Goal: Information Seeking & Learning: Learn about a topic

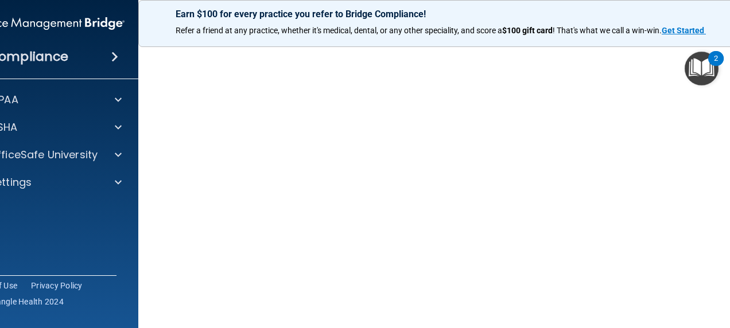
scroll to position [163, 0]
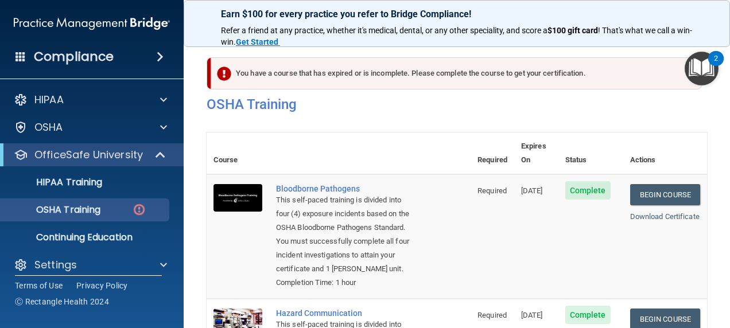
scroll to position [115, 0]
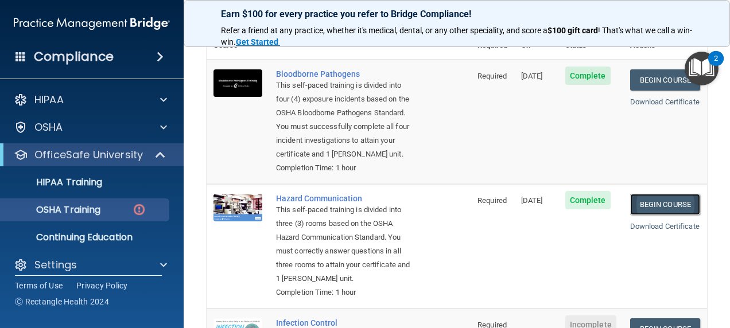
click at [643, 215] on link "Begin Course" at bounding box center [665, 204] width 70 height 21
click at [663, 215] on link "Begin Course" at bounding box center [665, 204] width 70 height 21
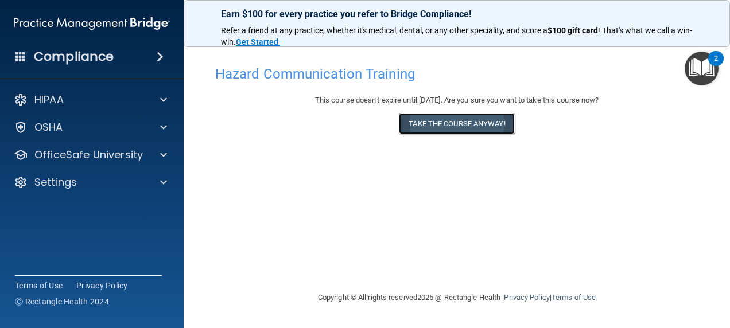
click at [473, 122] on button "Take the course anyway!" at bounding box center [456, 123] width 115 height 21
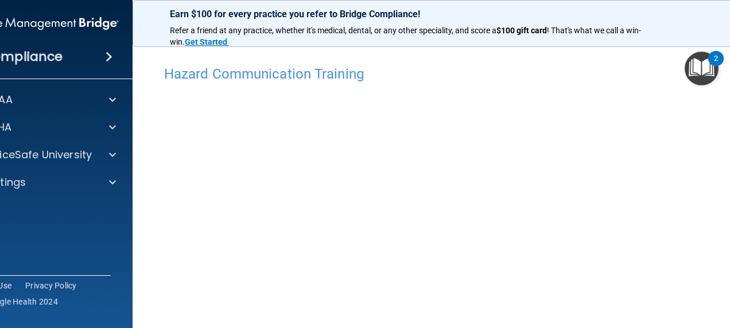
drag, startPoint x: 377, startPoint y: 77, endPoint x: 370, endPoint y: -29, distance: 106.4
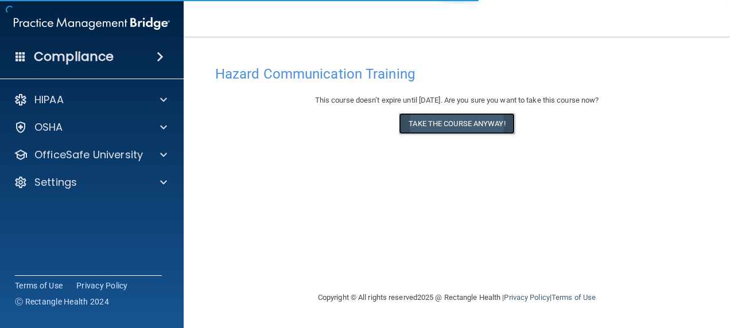
click at [446, 116] on button "Take the course anyway!" at bounding box center [456, 123] width 115 height 21
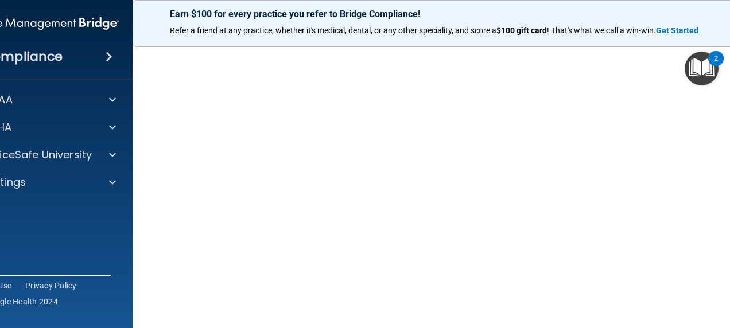
scroll to position [72, 0]
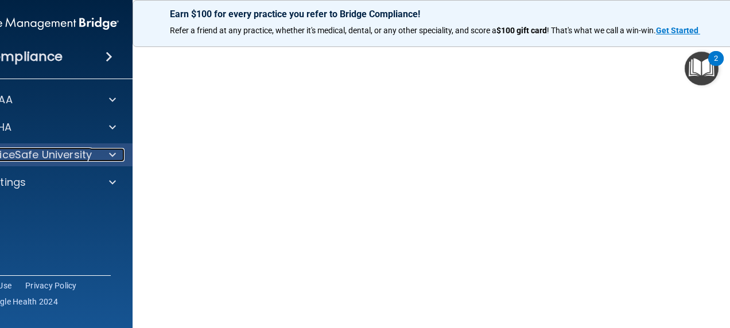
click at [99, 161] on div at bounding box center [110, 155] width 29 height 14
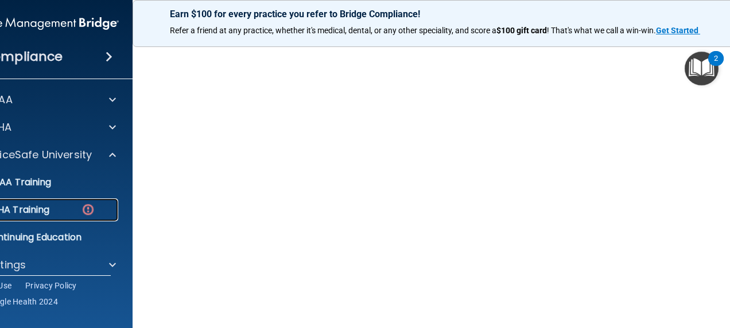
click at [60, 209] on div "OSHA Training" at bounding box center [34, 209] width 157 height 11
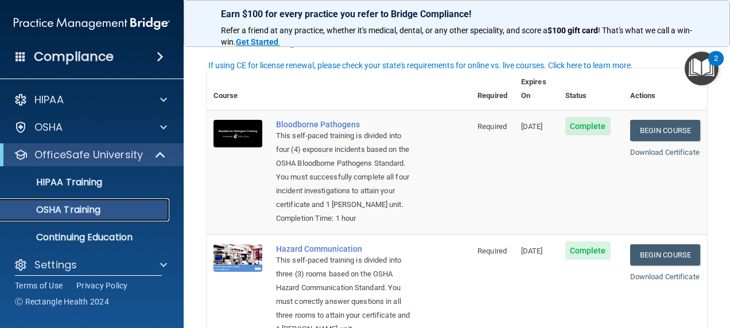
scroll to position [15, 0]
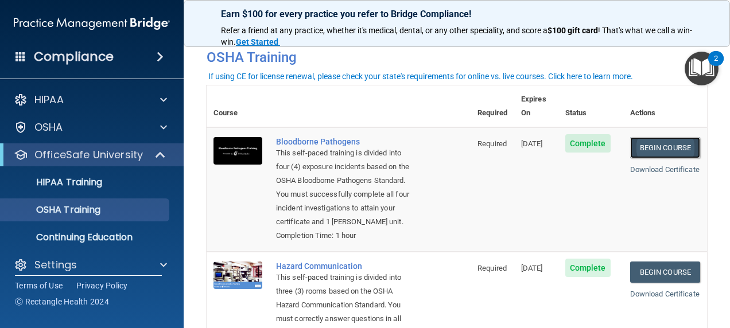
click at [638, 137] on link "Begin Course" at bounding box center [665, 147] width 70 height 21
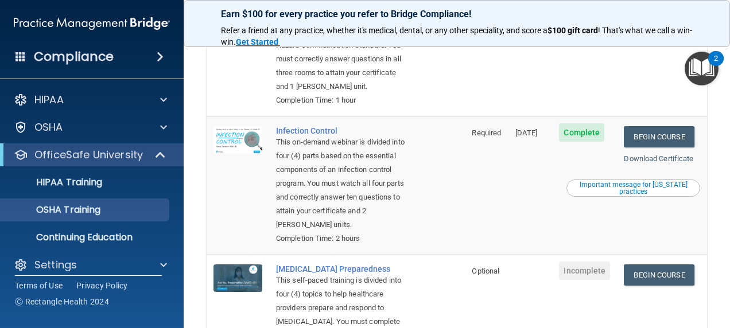
scroll to position [417, 0]
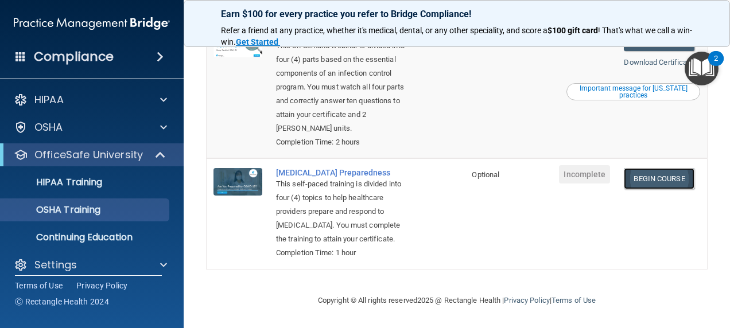
click at [648, 180] on link "Begin Course" at bounding box center [659, 178] width 70 height 21
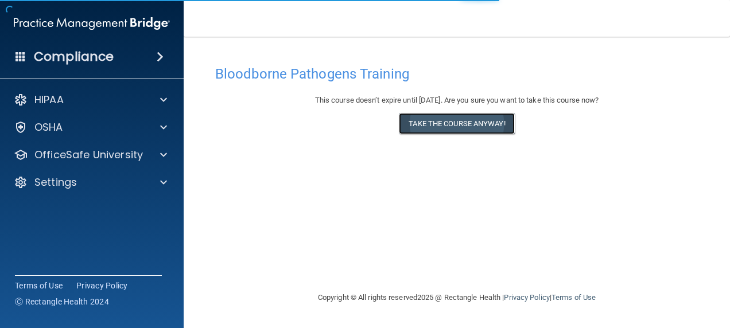
click at [452, 123] on button "Take the course anyway!" at bounding box center [456, 123] width 115 height 21
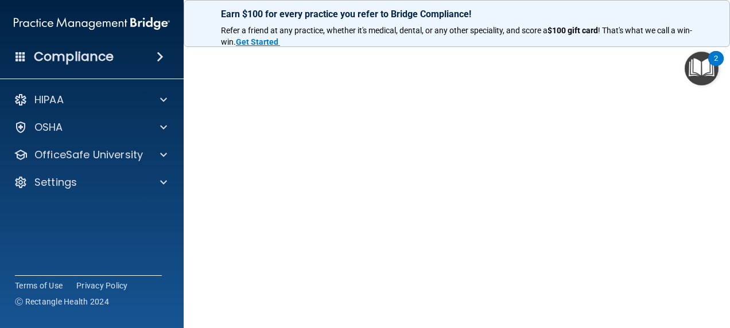
scroll to position [64, 0]
click at [687, 65] on img "Open Resource Center, 2 new notifications" at bounding box center [702, 69] width 34 height 34
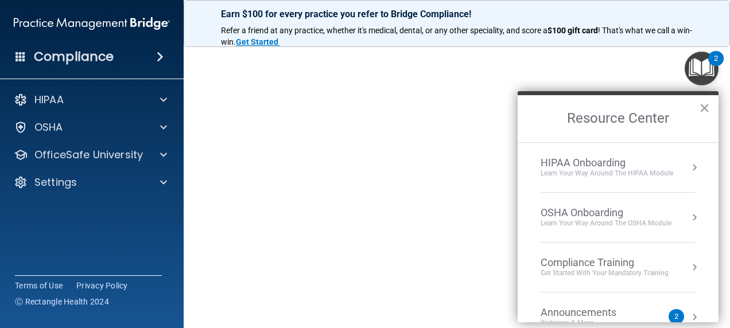
click at [703, 107] on button "×" at bounding box center [704, 108] width 11 height 18
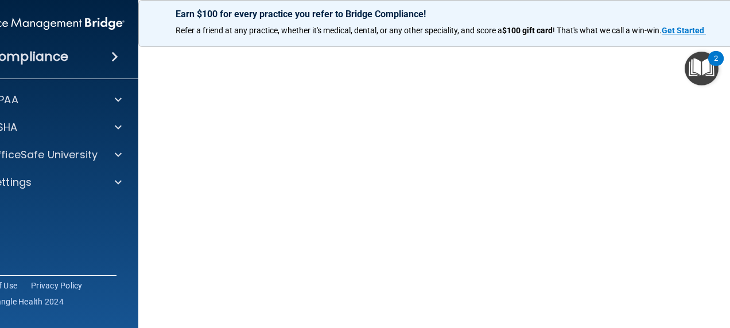
scroll to position [163, 0]
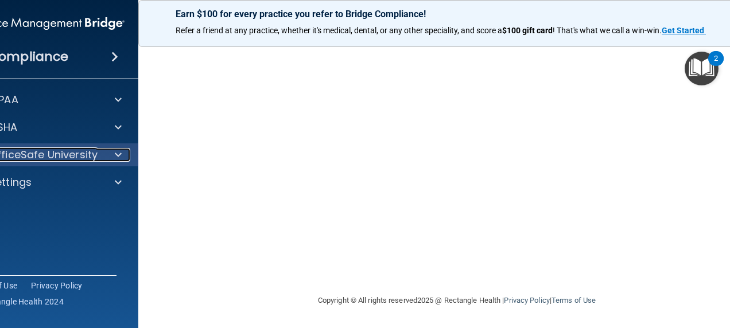
click at [118, 155] on div at bounding box center [116, 155] width 29 height 14
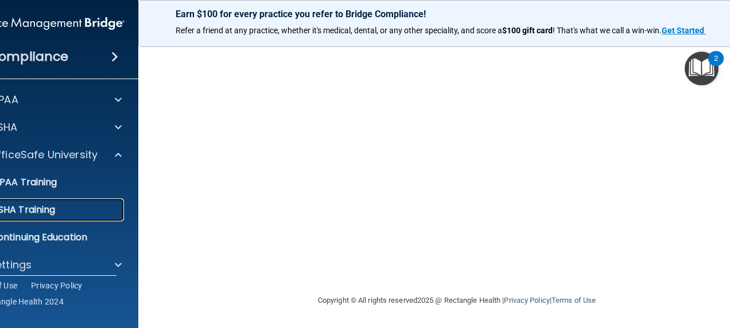
click at [70, 208] on div "OSHA Training" at bounding box center [40, 209] width 157 height 11
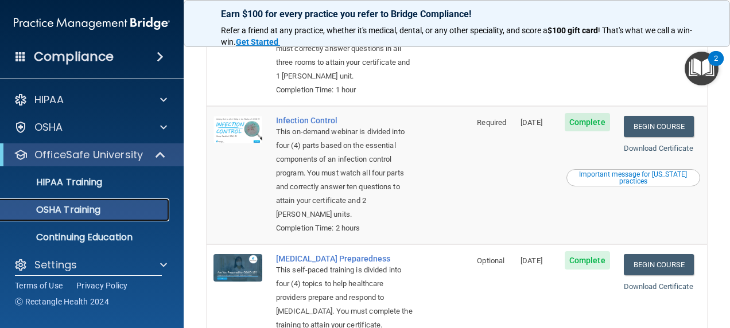
scroll to position [400, 0]
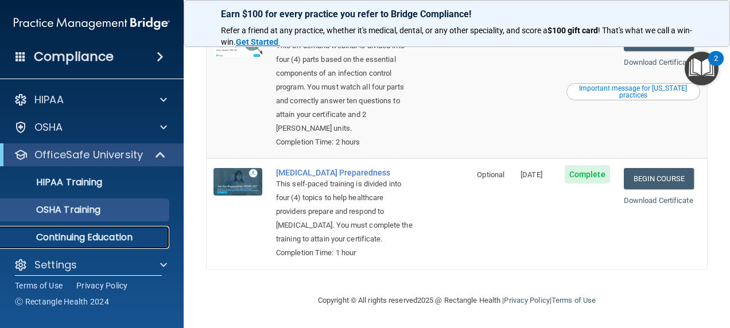
click at [127, 238] on p "Continuing Education" at bounding box center [85, 237] width 157 height 11
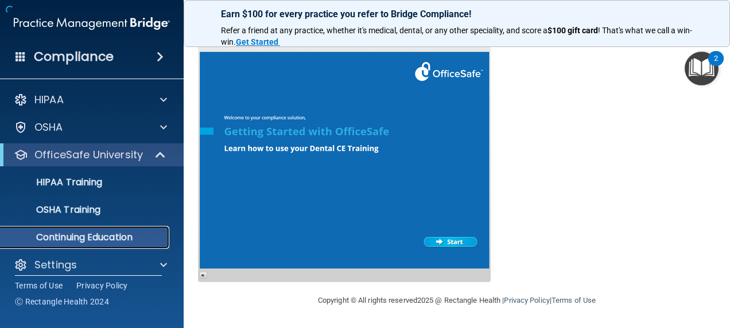
scroll to position [255, 0]
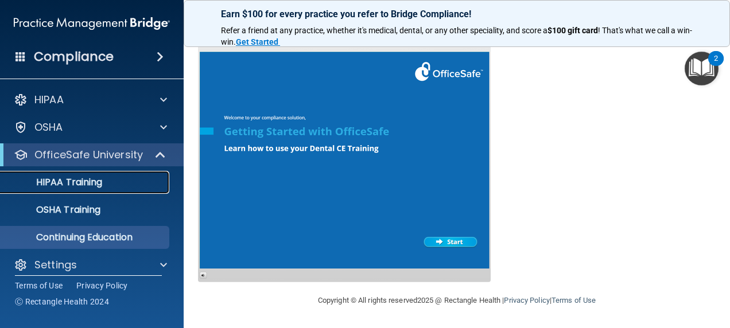
click at [113, 186] on div "HIPAA Training" at bounding box center [85, 182] width 157 height 11
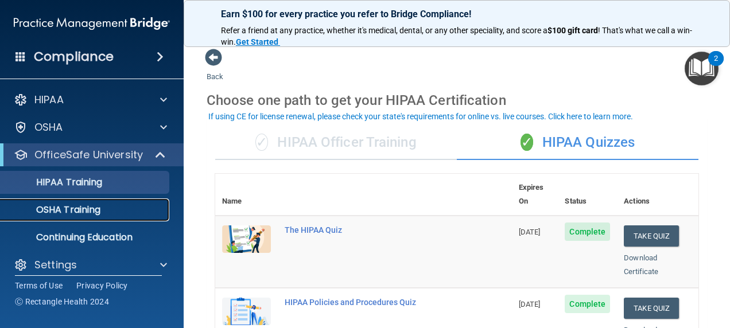
click at [103, 216] on link "OSHA Training" at bounding box center [79, 210] width 181 height 23
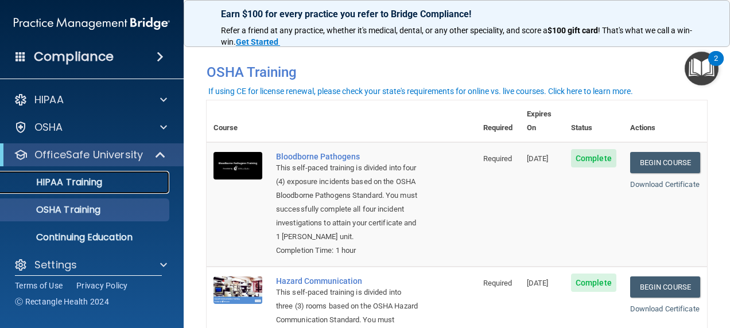
click at [87, 181] on p "HIPAA Training" at bounding box center [54, 182] width 95 height 11
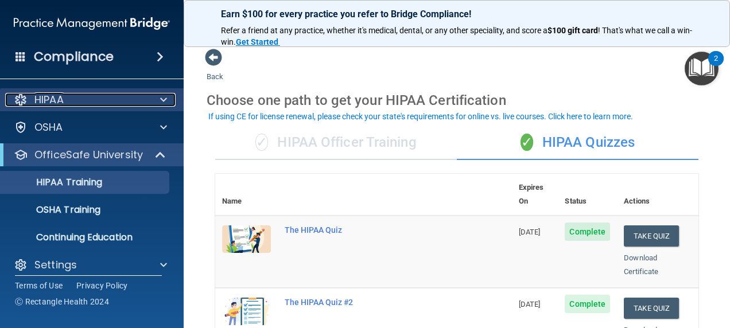
drag, startPoint x: 52, startPoint y: 94, endPoint x: 63, endPoint y: 110, distance: 18.9
click at [52, 93] on p "HIPAA" at bounding box center [48, 100] width 29 height 14
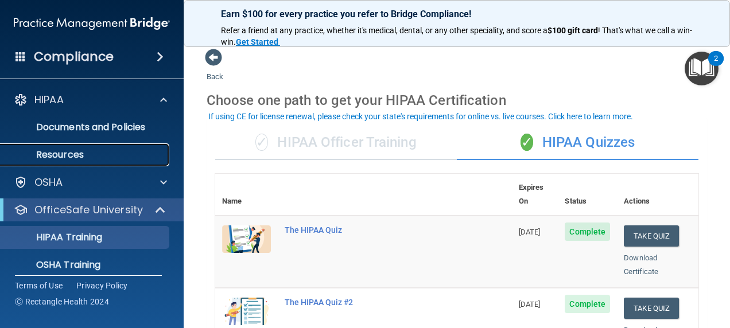
click at [60, 148] on link "Resources" at bounding box center [79, 154] width 181 height 23
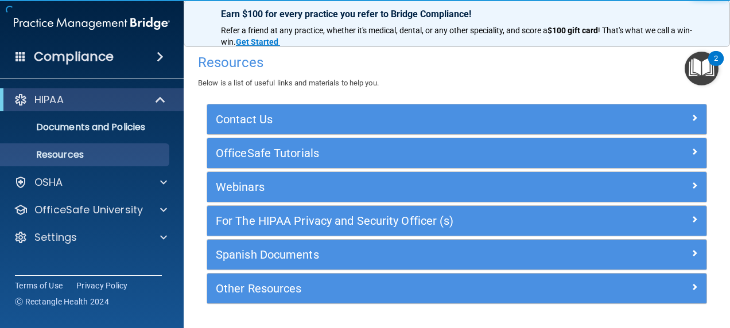
click at [701, 64] on img "Open Resource Center, 2 new notifications" at bounding box center [702, 69] width 34 height 34
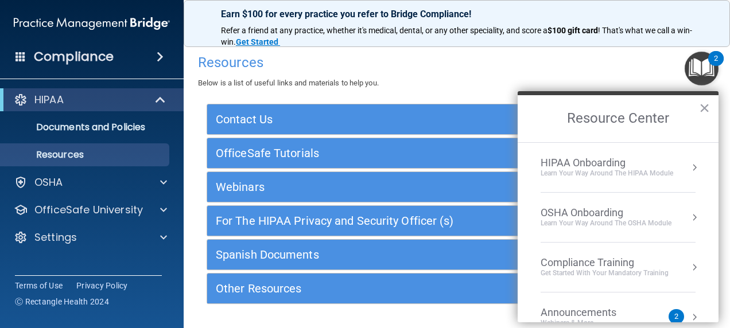
click at [604, 163] on div "HIPAA Onboarding" at bounding box center [607, 163] width 133 height 13
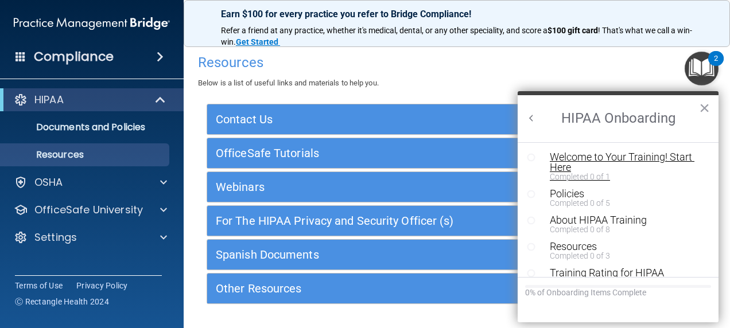
click at [584, 159] on div "Welcome to Your Training! Start Here" at bounding box center [622, 162] width 145 height 21
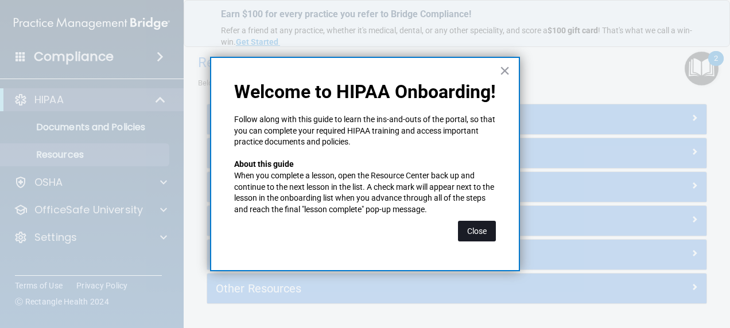
click at [463, 237] on button "Close" at bounding box center [477, 231] width 38 height 21
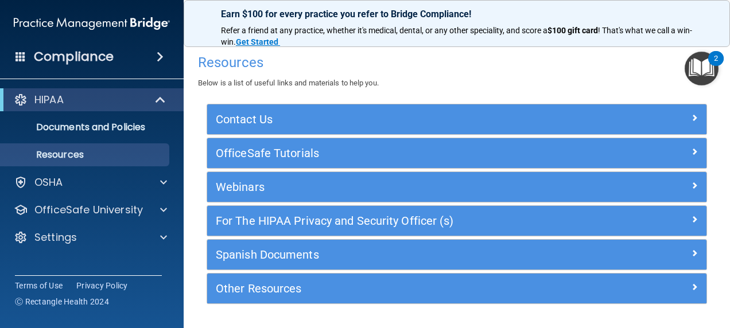
click at [709, 80] on img "Open Resource Center, 2 new notifications" at bounding box center [702, 69] width 34 height 34
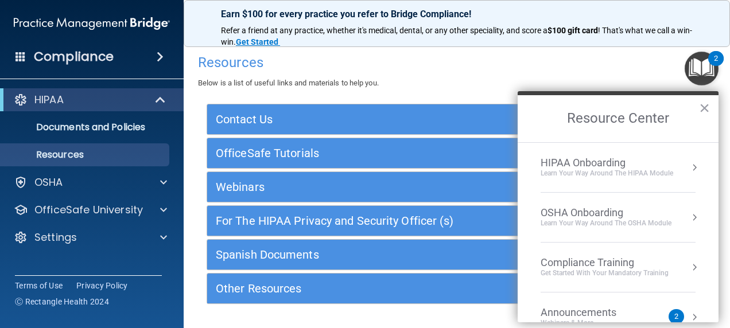
click at [628, 160] on div "HIPAA Onboarding" at bounding box center [607, 163] width 133 height 13
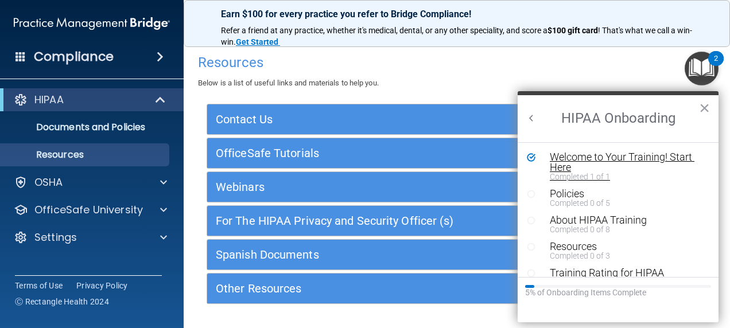
click at [585, 154] on div "Welcome to Your Training! Start Here" at bounding box center [622, 162] width 145 height 21
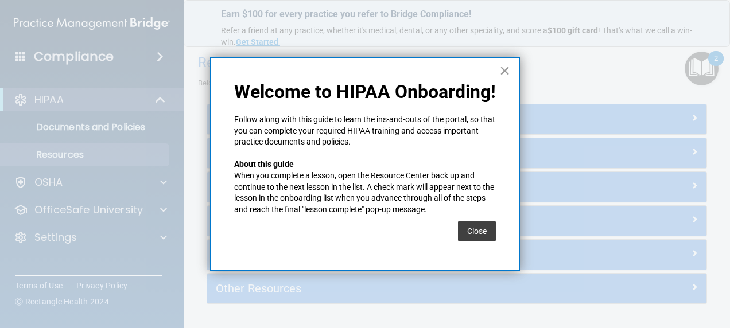
click at [503, 65] on button "×" at bounding box center [504, 70] width 11 height 18
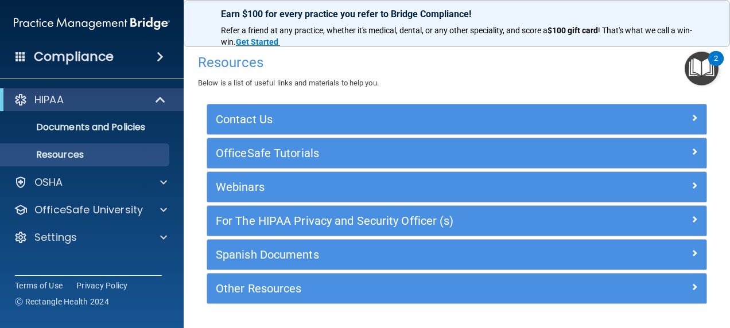
click at [699, 75] on img "Open Resource Center, 2 new notifications" at bounding box center [702, 69] width 34 height 34
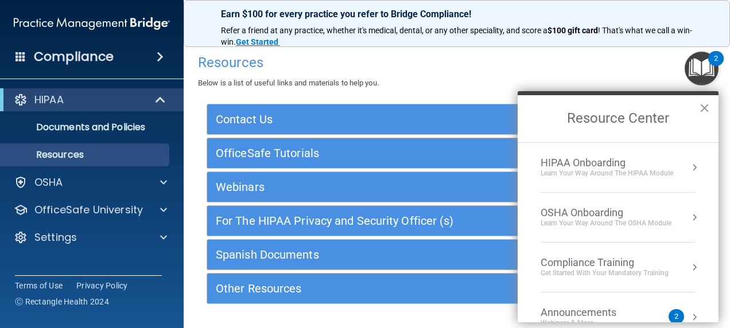
click at [596, 207] on div "OSHA Onboarding" at bounding box center [606, 213] width 131 height 13
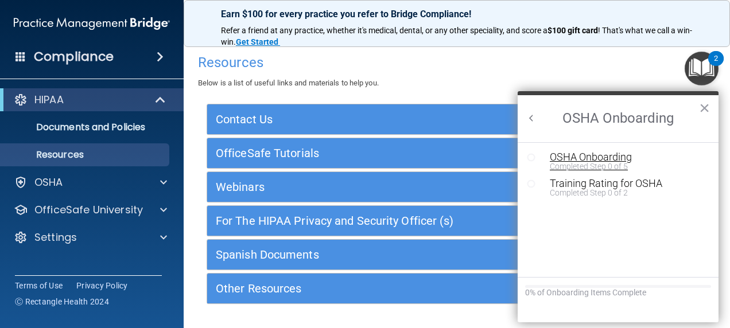
click at [577, 158] on div "OSHA Onboarding" at bounding box center [627, 157] width 154 height 10
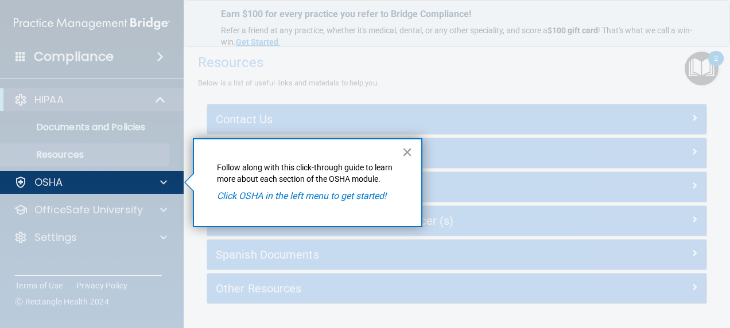
click at [405, 148] on button "×" at bounding box center [407, 152] width 11 height 18
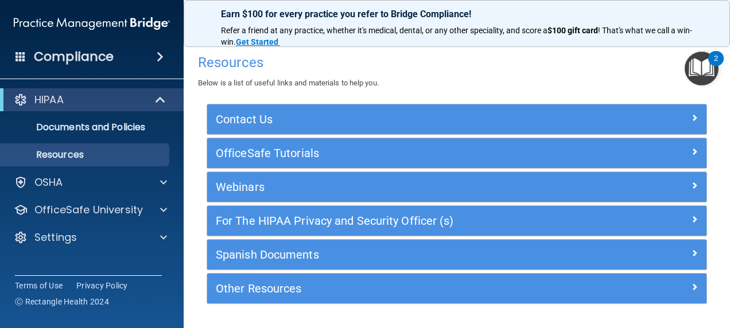
click at [711, 69] on img "Open Resource Center, 2 new notifications" at bounding box center [702, 69] width 34 height 34
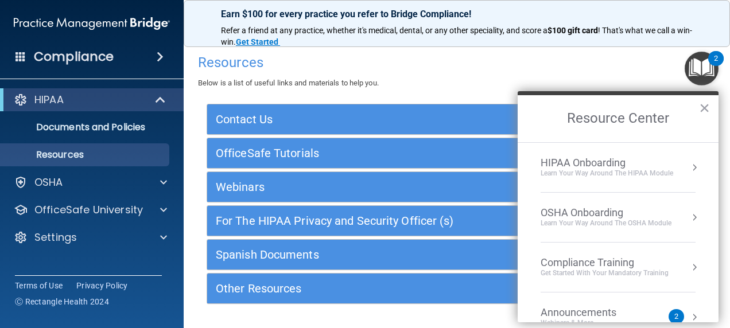
scroll to position [78, 0]
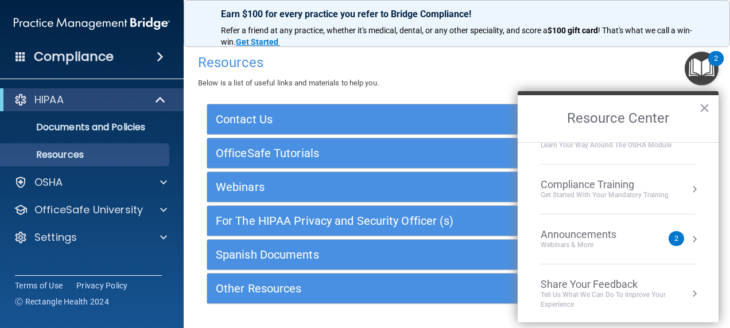
click at [563, 243] on div "Webinars & More" at bounding box center [590, 245] width 99 height 10
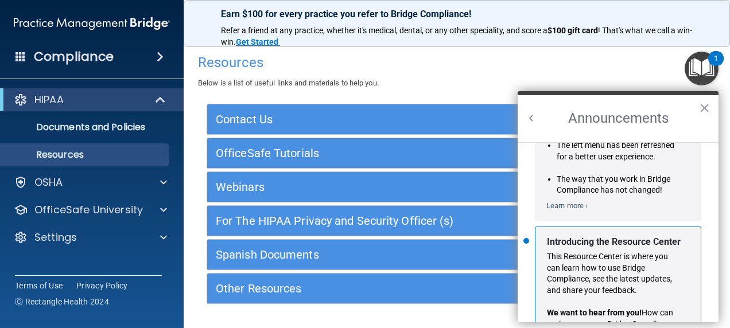
scroll to position [203, 0]
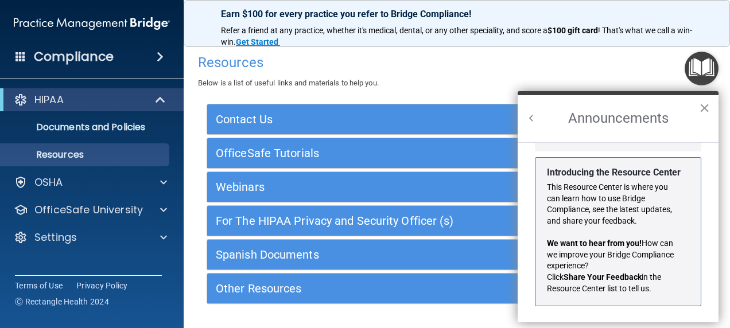
click at [706, 104] on button "×" at bounding box center [704, 108] width 11 height 18
